Goal: Task Accomplishment & Management: Use online tool/utility

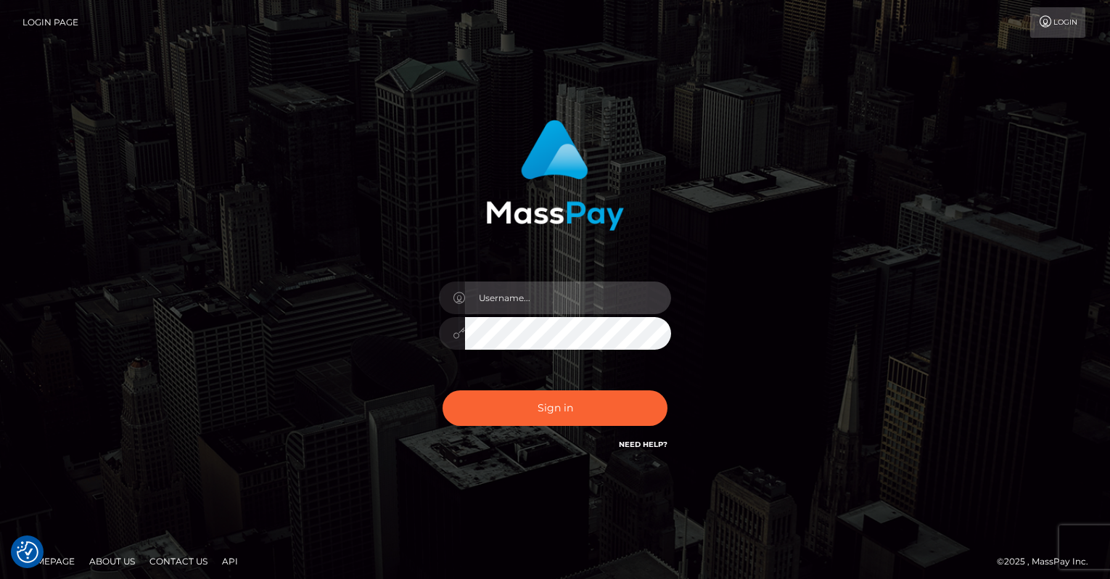
click at [583, 290] on input "text" at bounding box center [568, 297] width 206 height 33
type input "oli.fanvue"
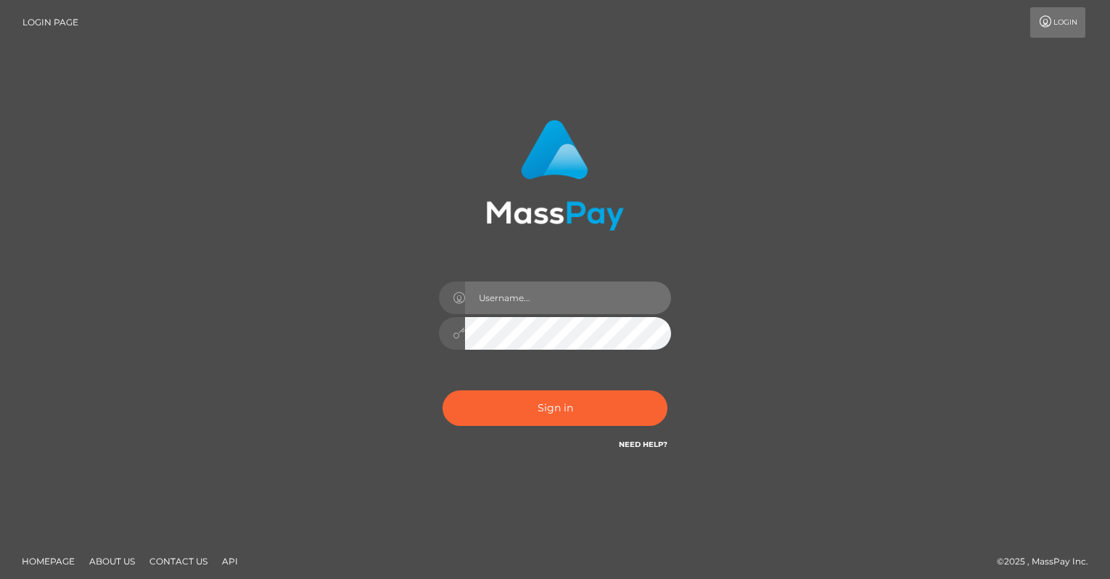
click at [580, 303] on input "text" at bounding box center [568, 297] width 206 height 33
click at [569, 300] on input "text" at bounding box center [568, 297] width 206 height 33
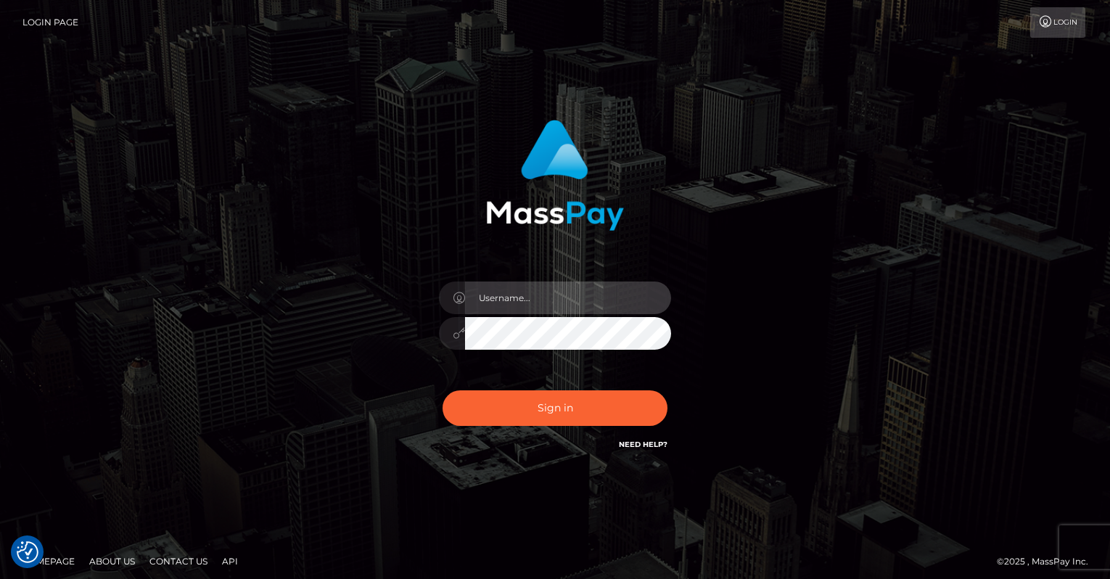
type input "oli.fanvue"
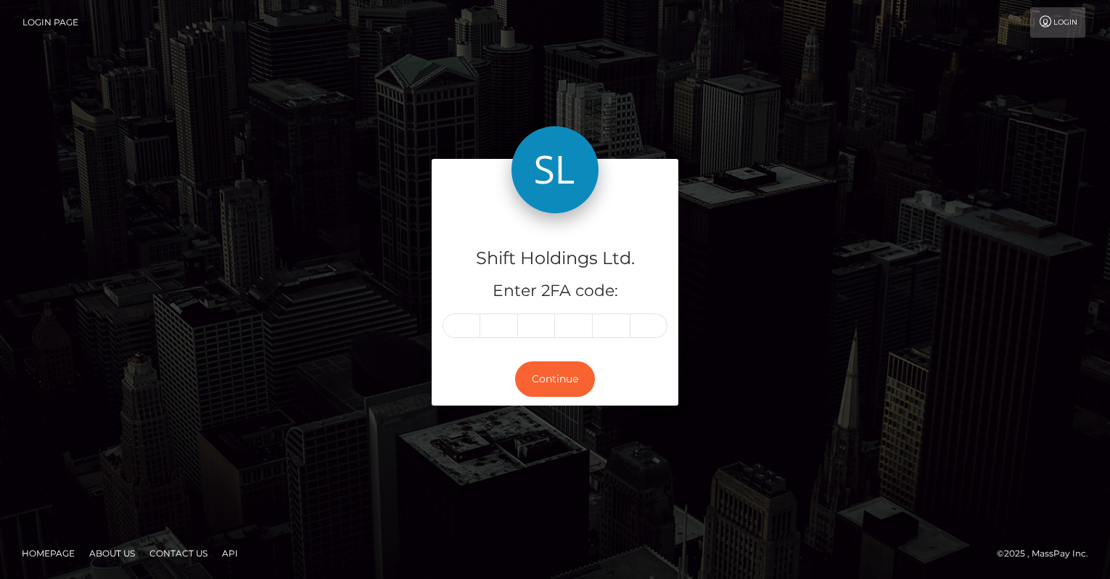
click at [558, 280] on h5 "Enter 2FA code:" at bounding box center [554, 291] width 225 height 22
click at [467, 329] on input "text" at bounding box center [461, 325] width 38 height 25
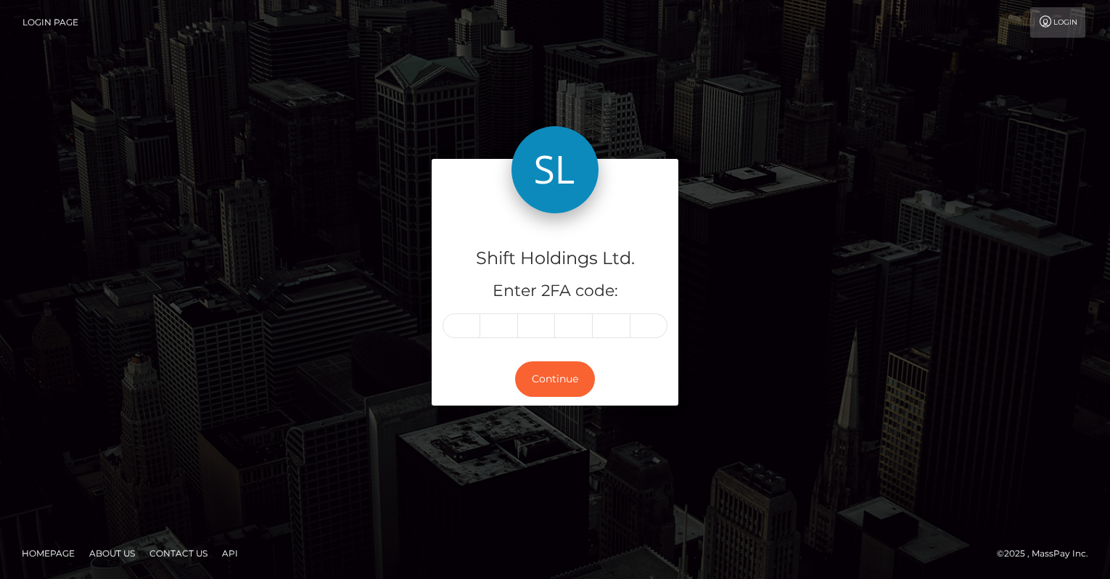
type input "6"
type input "8"
type input "4"
type input "1"
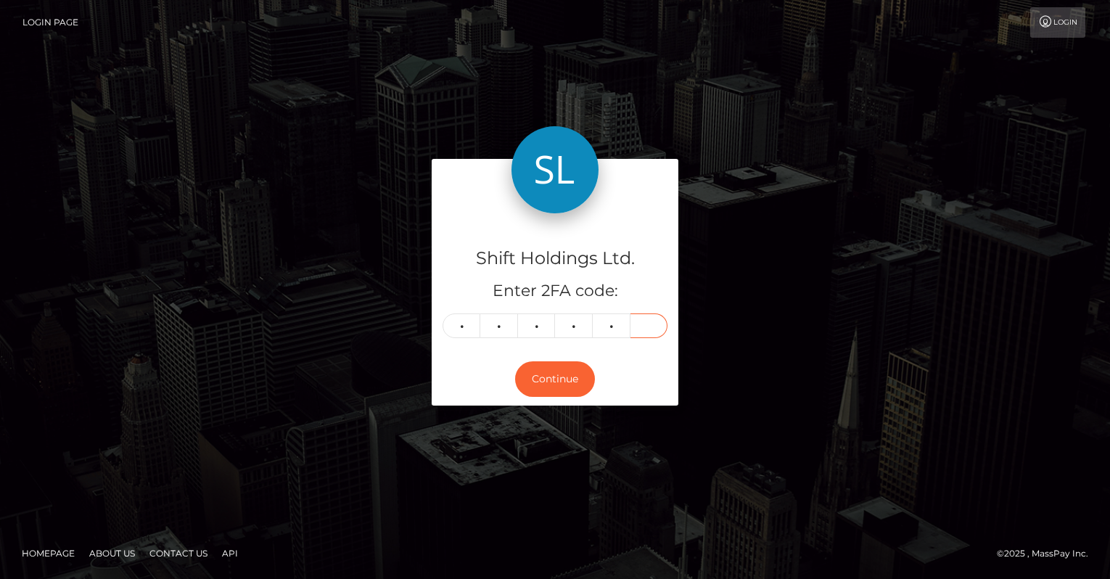
type input "7"
click at [552, 387] on button "Continue" at bounding box center [555, 379] width 80 height 36
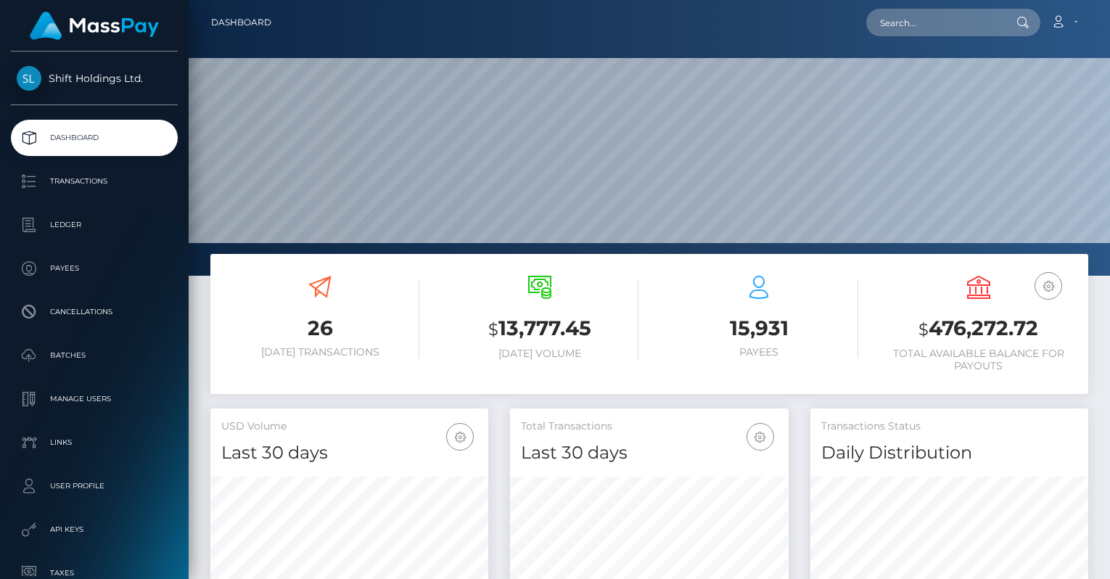
scroll to position [257, 278]
click at [910, 37] on nav "Dashboard Loading... Loading... Account Edit Profile" at bounding box center [649, 22] width 921 height 45
click at [916, 32] on input "text" at bounding box center [934, 23] width 136 height 28
paste input "684417"
type input "684417"
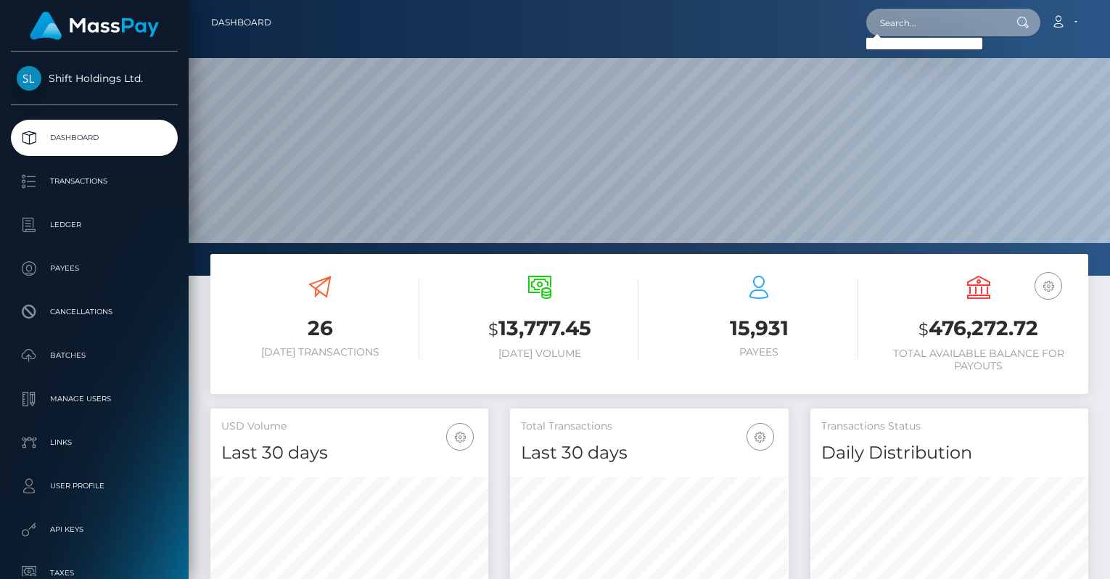
paste input "shaunamulligan22@gmail.com"
type input "shaunamulligan22@gmail.com"
